Goal: Task Accomplishment & Management: Manage account settings

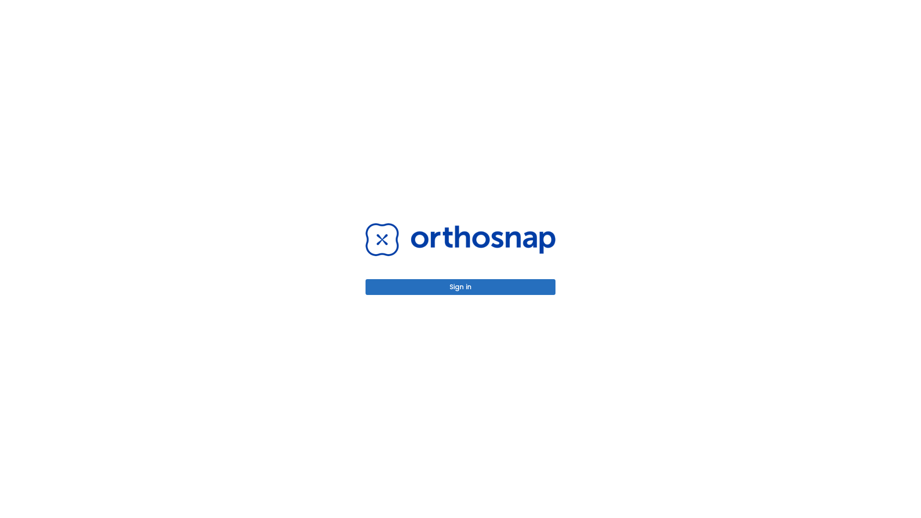
click at [460, 287] on button "Sign in" at bounding box center [460, 287] width 190 height 16
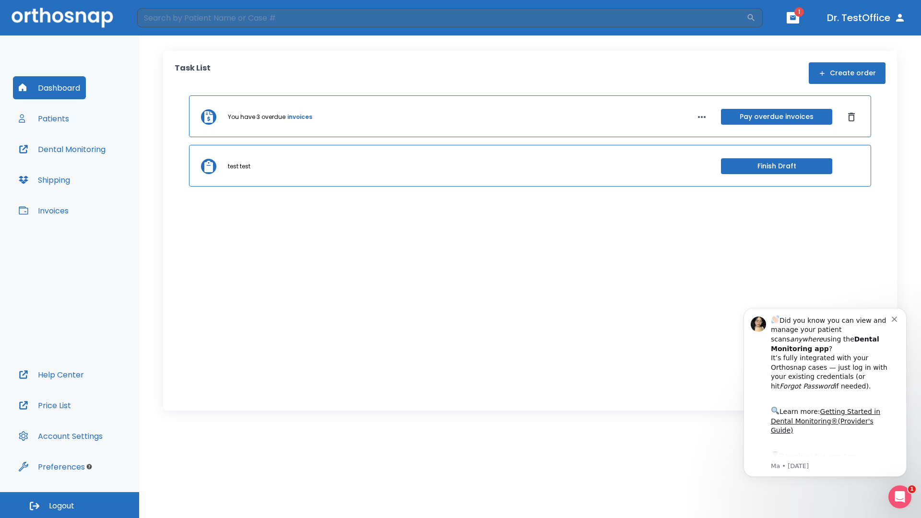
click at [70, 505] on span "Logout" at bounding box center [61, 506] width 25 height 11
